Goal: Task Accomplishment & Management: Manage account settings

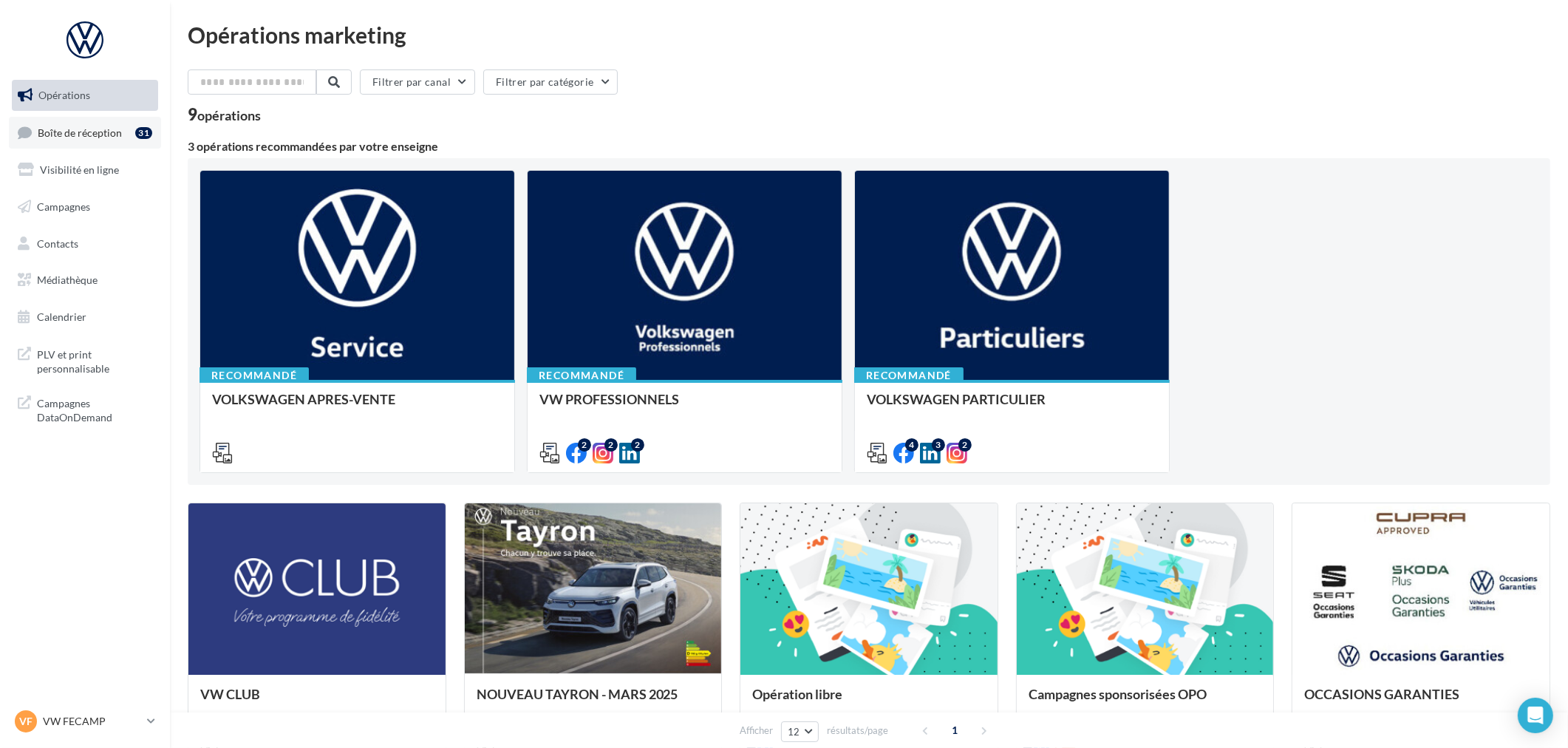
click at [79, 142] on link "Boîte de réception 31" at bounding box center [85, 132] width 153 height 32
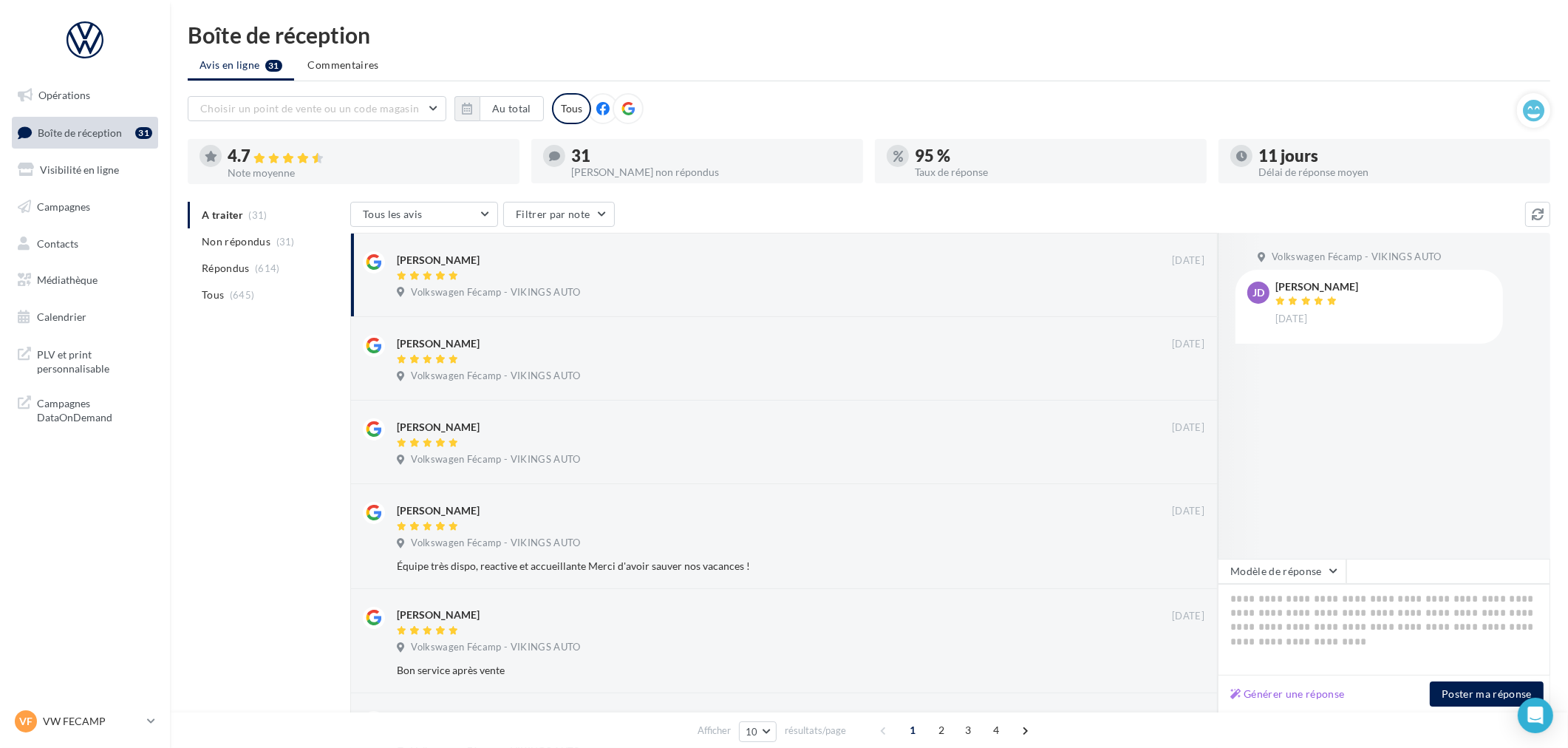
click at [85, 698] on nav "Opérations Boîte de réception 31 Visibilité en ligne Campagnes Contacts Médiath…" at bounding box center [85, 374] width 170 height 748
click at [79, 713] on div "VF VW FECAMP vw-stl-vau" at bounding box center [78, 721] width 126 height 23
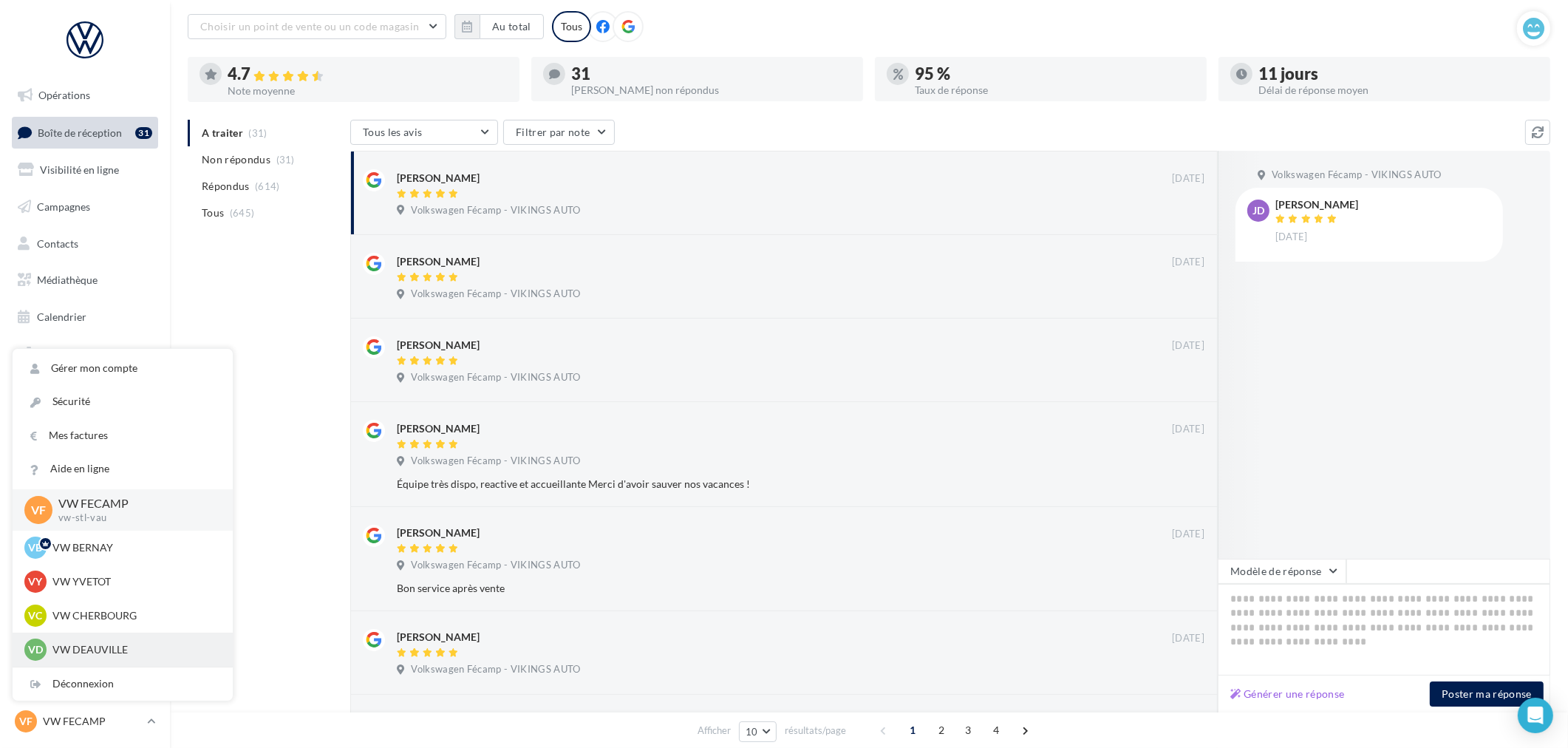
scroll to position [82, 0]
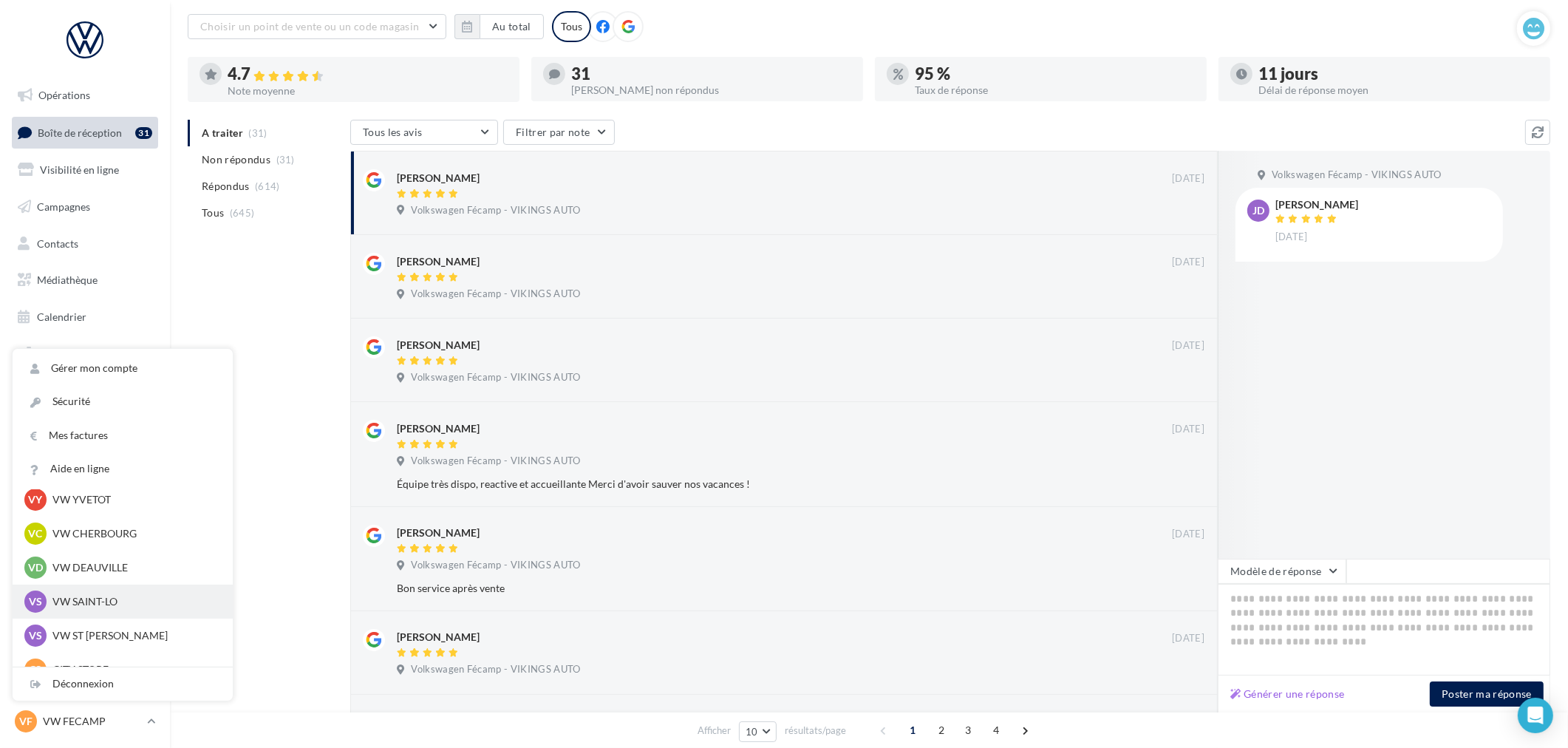
click at [105, 595] on p "VW SAINT-LO" at bounding box center [134, 602] width 163 height 14
